Goal: Ask a question

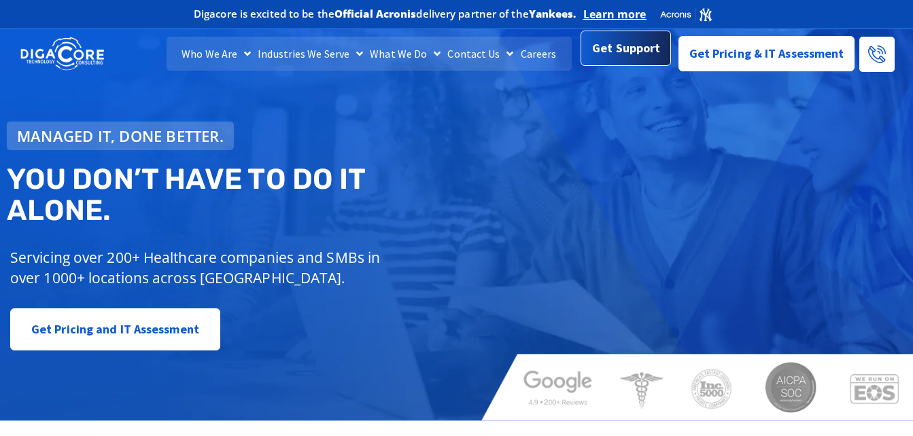
click at [634, 52] on span "Get Support" at bounding box center [626, 48] width 68 height 27
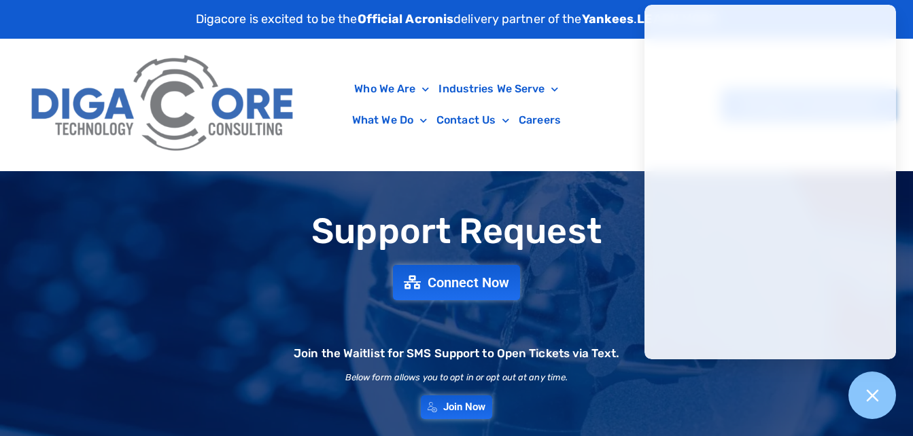
click at [581, 122] on ul "Who We Are About Us Our Leadership Testimonials Blog Industries We Serve Health…" at bounding box center [456, 104] width 293 height 63
click at [874, 397] on icon at bounding box center [872, 395] width 12 height 12
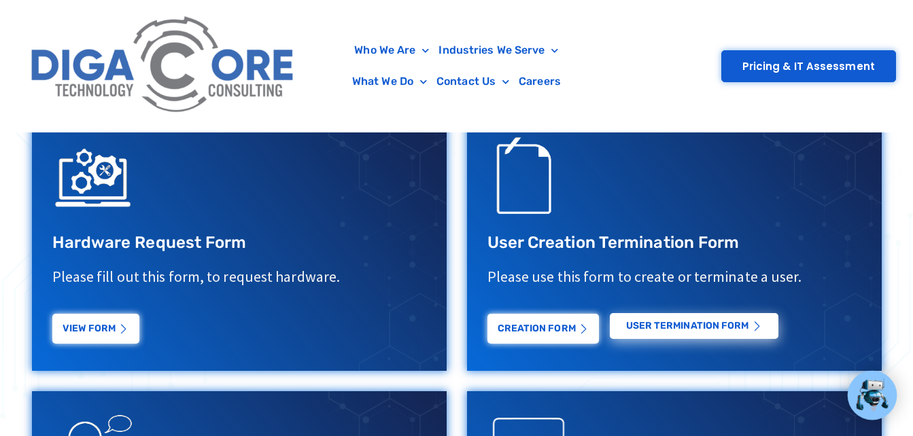
scroll to position [544, 0]
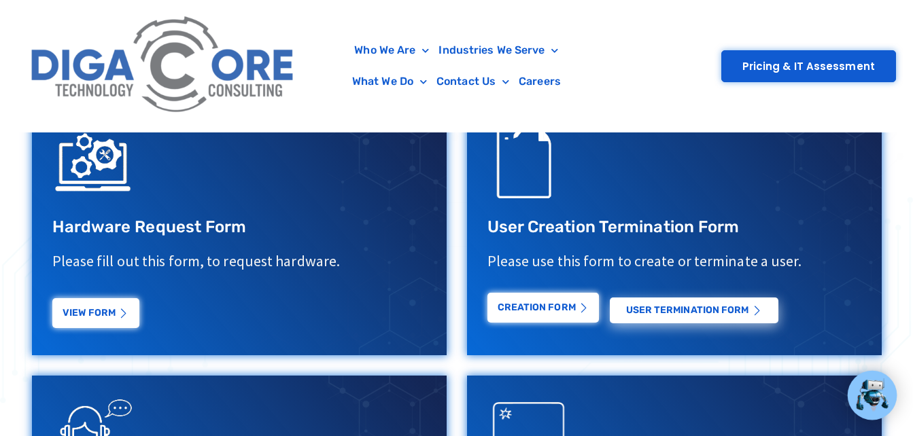
click at [547, 308] on link "Creation Form" at bounding box center [542, 308] width 111 height 30
